Goal: Task Accomplishment & Management: Manage account settings

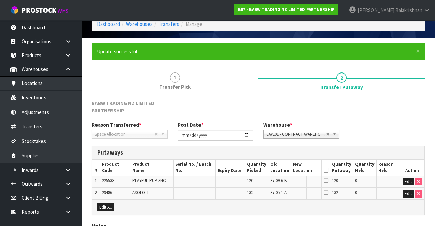
scroll to position [91, 0]
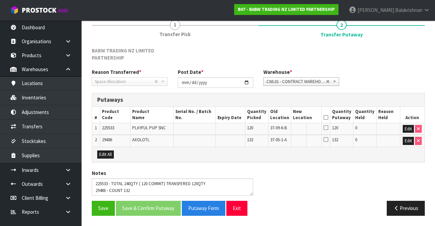
click at [422, 10] on span "Balakrishnan" at bounding box center [409, 10] width 27 height 6
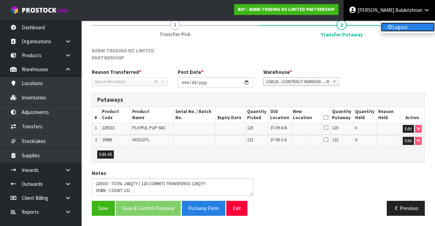
click at [422, 28] on link "Logout" at bounding box center [408, 26] width 54 height 9
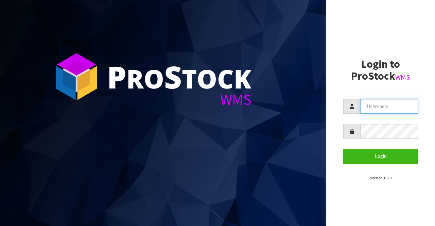
click at [390, 105] on input "text" at bounding box center [390, 106] width 58 height 15
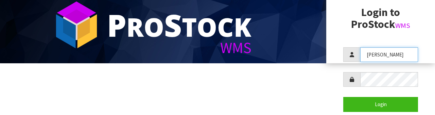
scroll to position [54, 0]
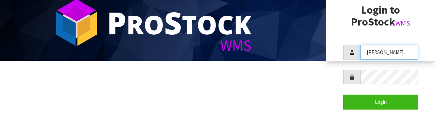
type input "[PERSON_NAME]"
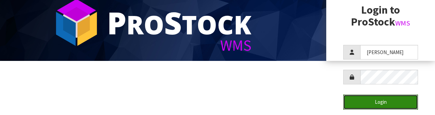
click at [395, 100] on button "Login" at bounding box center [381, 102] width 75 height 15
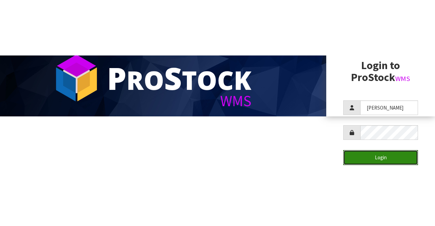
scroll to position [0, 0]
